Goal: Check status: Check status

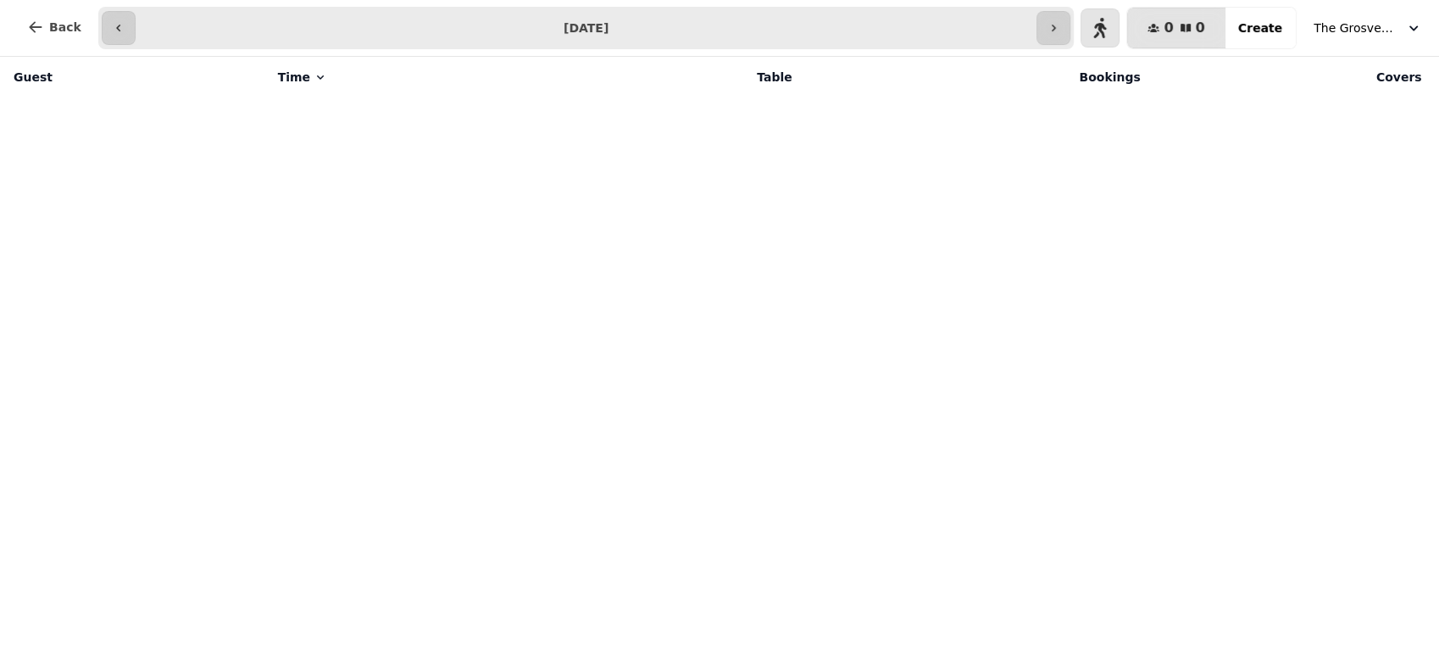
click at [942, 31] on input "**********" at bounding box center [586, 27] width 895 height 27
click at [624, 29] on input "**********" at bounding box center [609, 27] width 941 height 27
click at [445, 24] on input "**********" at bounding box center [609, 27] width 941 height 27
type input "**********"
